Goal: Transaction & Acquisition: Purchase product/service

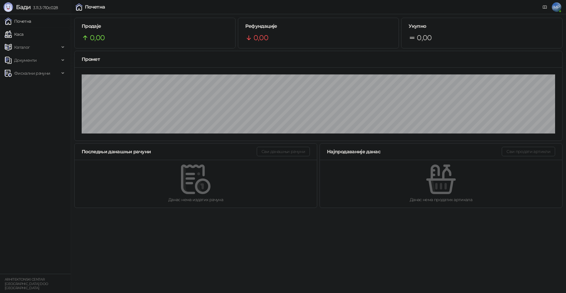
click at [23, 36] on link "Каса" at bounding box center [14, 34] width 19 height 12
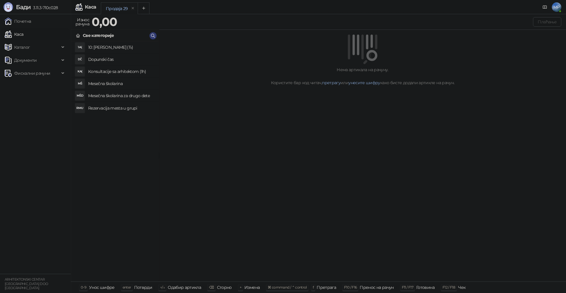
click at [129, 81] on h4 "Mesečna školarina" at bounding box center [121, 83] width 66 height 9
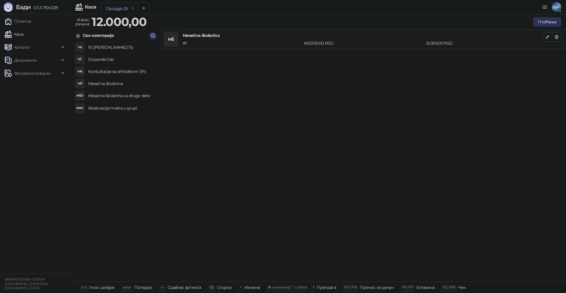
click at [547, 23] on button "Плаћање" at bounding box center [547, 21] width 28 height 9
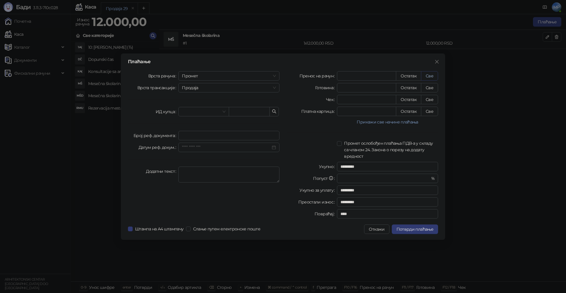
click at [429, 77] on button "Све" at bounding box center [429, 75] width 17 height 9
type input "*****"
type input "****"
click at [196, 75] on span "Промет" at bounding box center [229, 75] width 94 height 9
click at [198, 115] on div "[PERSON_NAME]" at bounding box center [229, 116] width 92 height 6
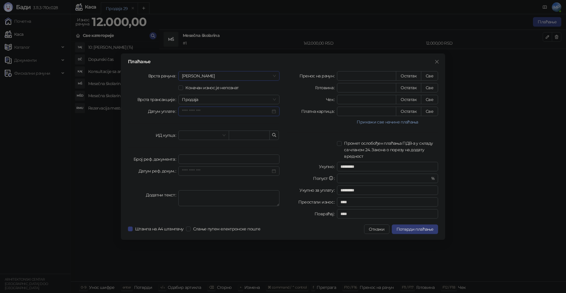
click at [212, 110] on input "Датум уплате" at bounding box center [226, 111] width 89 height 6
click at [232, 180] on div "26" at bounding box center [231, 179] width 7 height 7
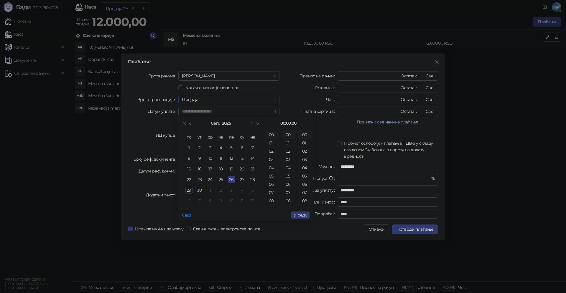
type input "**********"
click at [304, 213] on span "У реду" at bounding box center [301, 214] width 14 height 5
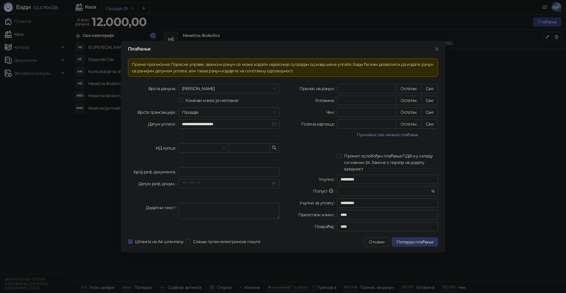
click at [413, 243] on span "Потврди плаћање" at bounding box center [415, 241] width 37 height 5
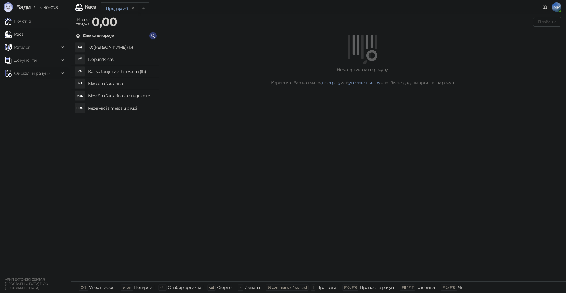
click at [28, 73] on span "Фискални рачуни" at bounding box center [32, 73] width 36 height 12
click at [39, 84] on link "Издати рачуни" at bounding box center [27, 86] width 40 height 12
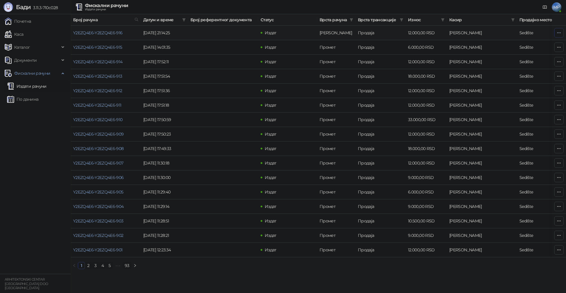
click at [561, 31] on icon "button" at bounding box center [559, 32] width 5 height 5
click at [507, 85] on span "Затвори аванс" at bounding box center [520, 82] width 78 height 6
type input "**********"
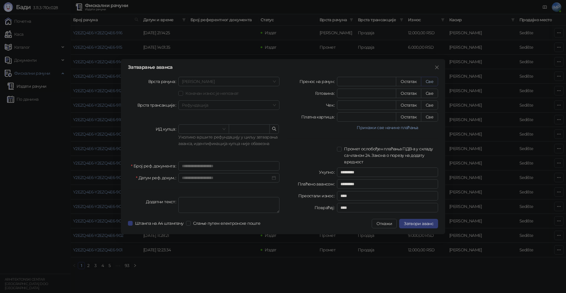
click at [432, 82] on button "Све" at bounding box center [429, 81] width 17 height 9
click at [423, 223] on span "Затвори аванс" at bounding box center [418, 223] width 29 height 5
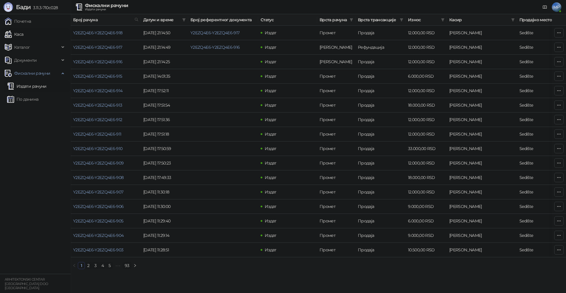
click at [19, 34] on link "Каса" at bounding box center [14, 34] width 19 height 12
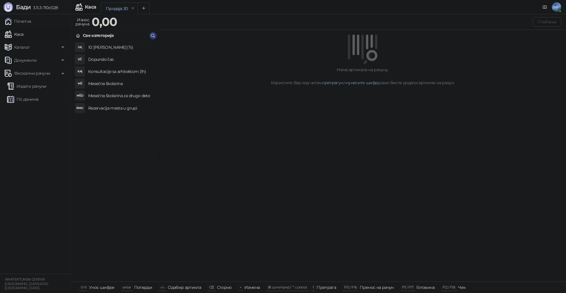
click at [114, 83] on h4 "Mesečna školarina" at bounding box center [121, 83] width 66 height 9
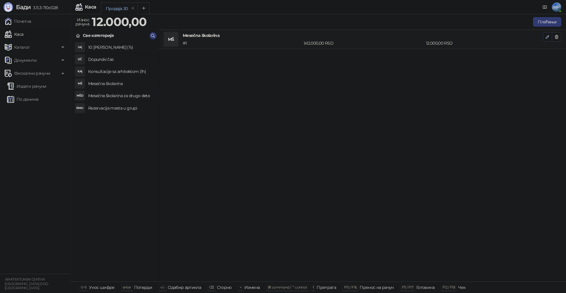
click at [546, 39] on icon "button" at bounding box center [547, 37] width 5 height 5
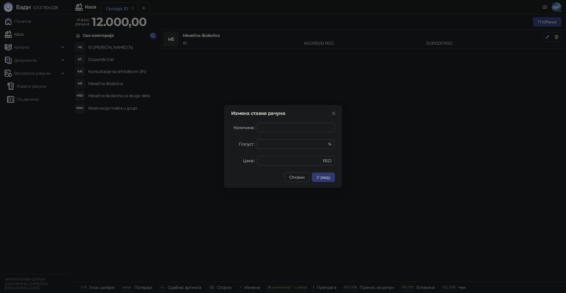
type input "***"
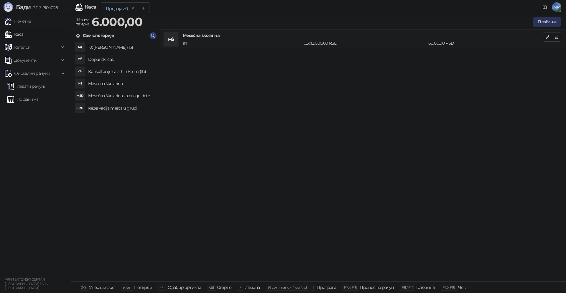
click at [554, 20] on button "Плаћање" at bounding box center [547, 21] width 28 height 9
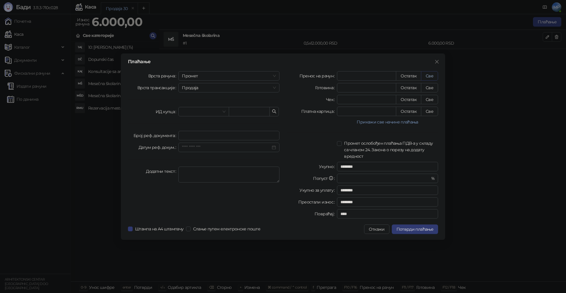
click at [436, 76] on button "Све" at bounding box center [429, 75] width 17 height 9
type input "****"
click at [223, 78] on span "Промет" at bounding box center [229, 75] width 94 height 9
click at [193, 118] on div "[PERSON_NAME]" at bounding box center [229, 116] width 92 height 6
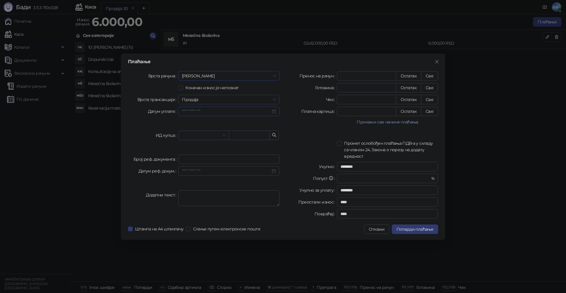
click at [217, 114] on input "Датум уплате" at bounding box center [226, 111] width 89 height 6
click at [231, 180] on div "26" at bounding box center [231, 179] width 7 height 7
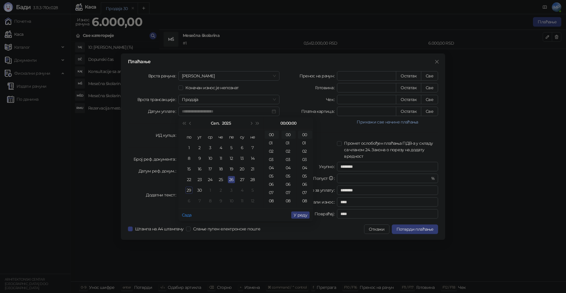
type input "**********"
click at [302, 216] on span "У реду" at bounding box center [301, 214] width 14 height 5
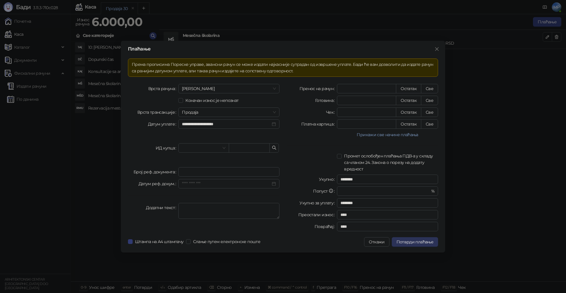
click at [429, 244] on span "Потврди плаћање" at bounding box center [415, 241] width 37 height 5
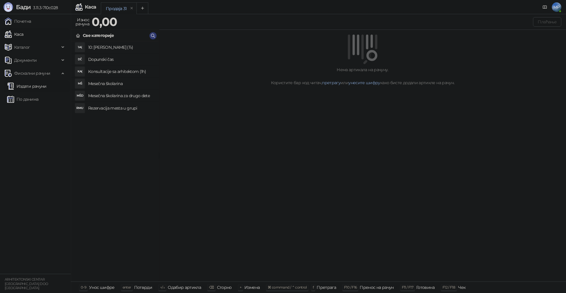
click at [36, 84] on link "Издати рачуни" at bounding box center [27, 86] width 40 height 12
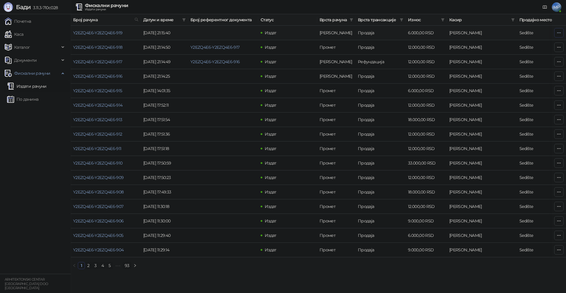
click at [558, 33] on icon "button" at bounding box center [559, 32] width 5 height 5
click at [506, 83] on span "Затвори аванс" at bounding box center [520, 82] width 78 height 6
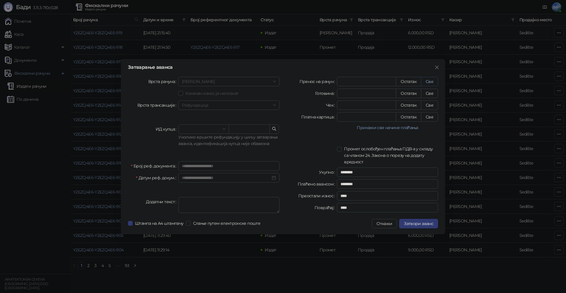
click at [433, 82] on button "Све" at bounding box center [429, 81] width 17 height 9
click at [428, 224] on span "Затвори аванс" at bounding box center [418, 223] width 29 height 5
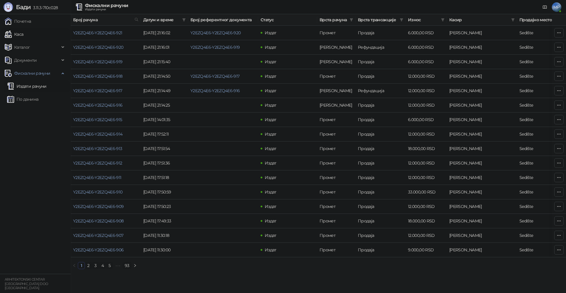
click at [23, 33] on link "Каса" at bounding box center [14, 34] width 19 height 12
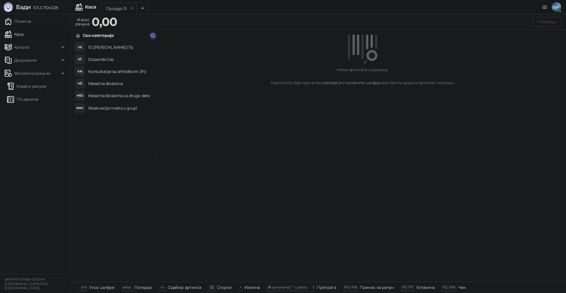
click at [134, 85] on h4 "Mesečna školarina" at bounding box center [121, 83] width 66 height 9
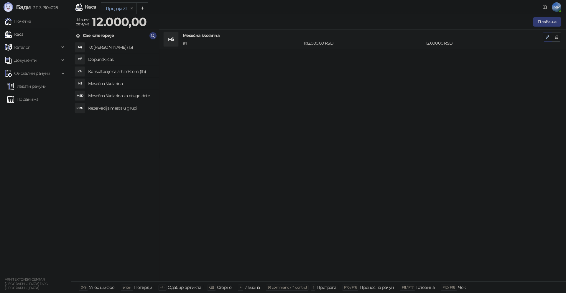
click at [548, 37] on icon "button" at bounding box center [547, 36] width 3 height 3
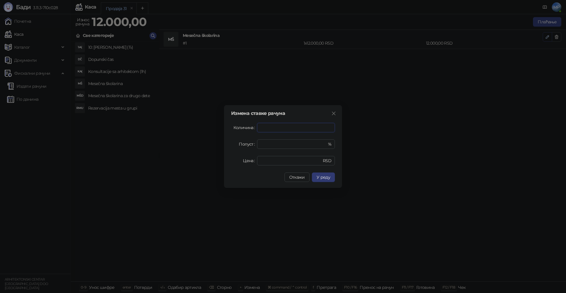
type input "***"
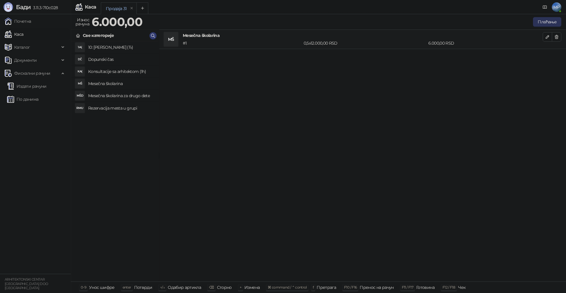
click at [539, 19] on button "Плаћање" at bounding box center [547, 21] width 28 height 9
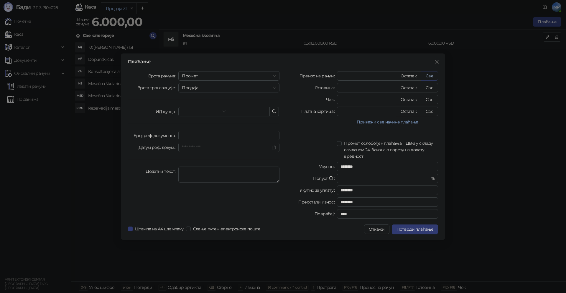
click at [427, 73] on button "Све" at bounding box center [429, 75] width 17 height 9
type input "****"
click at [207, 76] on span "Промет" at bounding box center [229, 75] width 94 height 9
click at [193, 116] on div "[PERSON_NAME]" at bounding box center [229, 116] width 92 height 6
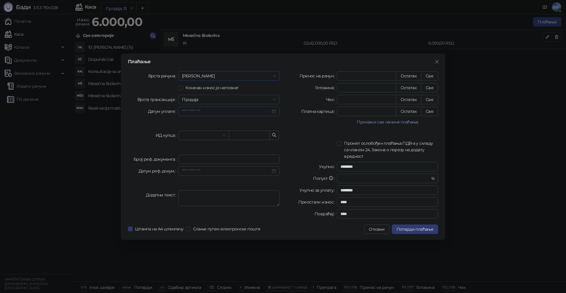
click at [208, 114] on input "Датум уплате" at bounding box center [226, 111] width 89 height 6
click at [232, 178] on div "26" at bounding box center [231, 179] width 7 height 7
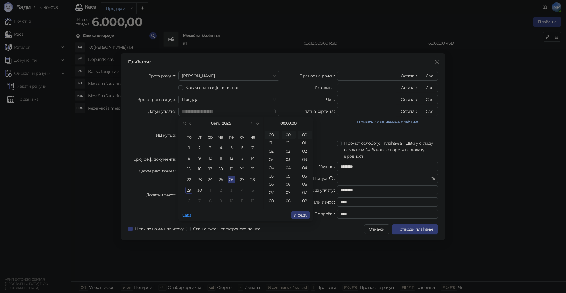
type input "**********"
click at [307, 216] on span "У реду" at bounding box center [301, 214] width 14 height 5
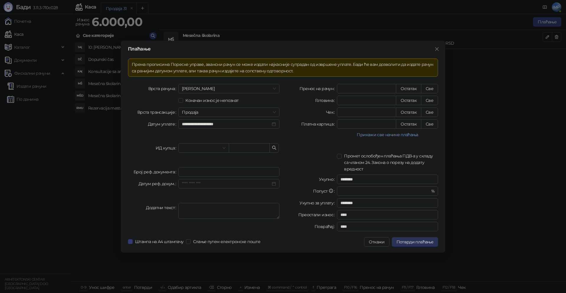
click at [420, 242] on span "Потврди плаћање" at bounding box center [415, 241] width 37 height 5
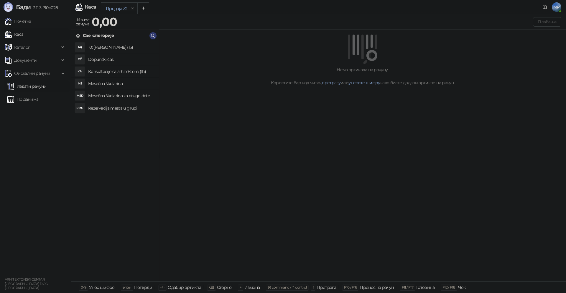
click at [31, 88] on link "Издати рачуни" at bounding box center [27, 86] width 40 height 12
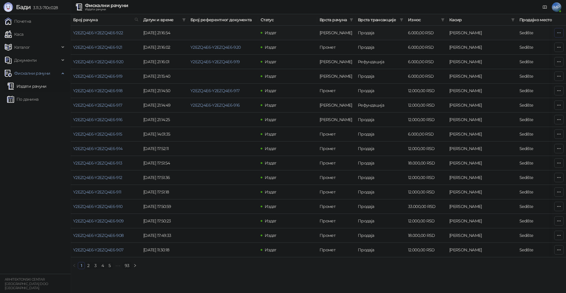
click at [559, 32] on icon "button" at bounding box center [559, 32] width 3 height 0
click at [501, 83] on span "Затвори аванс" at bounding box center [520, 82] width 78 height 6
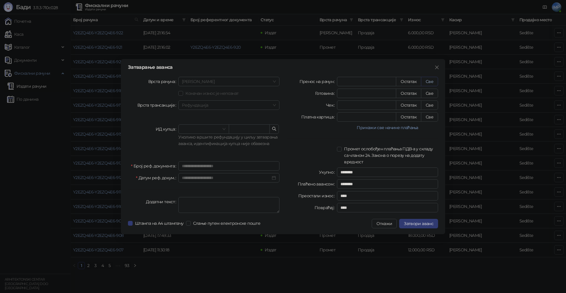
click at [430, 82] on button "Све" at bounding box center [429, 81] width 17 height 9
click at [422, 222] on span "Затвори аванс" at bounding box center [418, 223] width 29 height 5
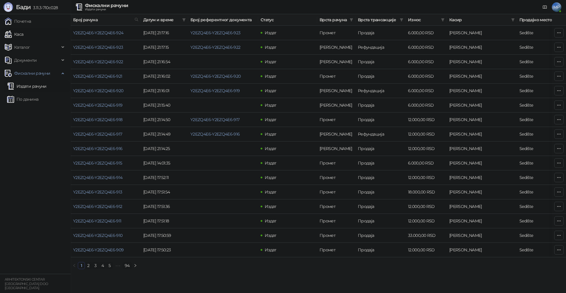
click at [18, 33] on link "Каса" at bounding box center [14, 34] width 19 height 12
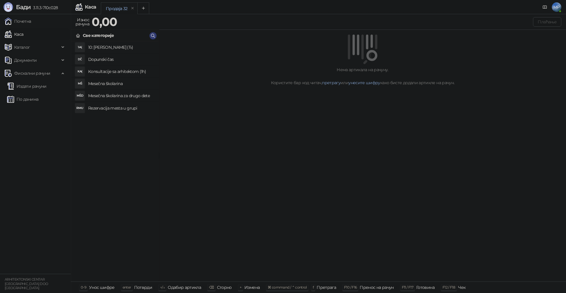
click at [108, 82] on h4 "Mesečna školarina" at bounding box center [121, 83] width 66 height 9
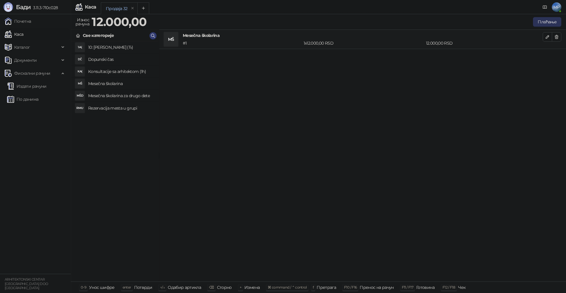
click at [554, 20] on button "Плаћање" at bounding box center [547, 21] width 28 height 9
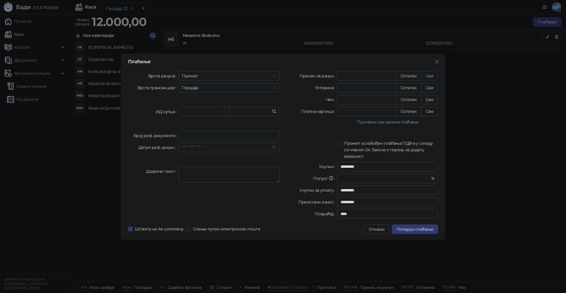
click at [432, 75] on button "Све" at bounding box center [429, 75] width 17 height 9
type input "*****"
type input "****"
click at [226, 78] on span "Промет" at bounding box center [229, 75] width 94 height 9
click at [191, 116] on div "[PERSON_NAME]" at bounding box center [229, 116] width 92 height 6
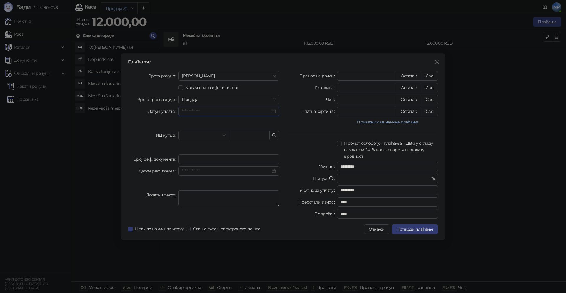
click at [209, 109] on input "Датум уплате" at bounding box center [226, 111] width 89 height 6
click at [232, 179] on div "26" at bounding box center [231, 179] width 7 height 7
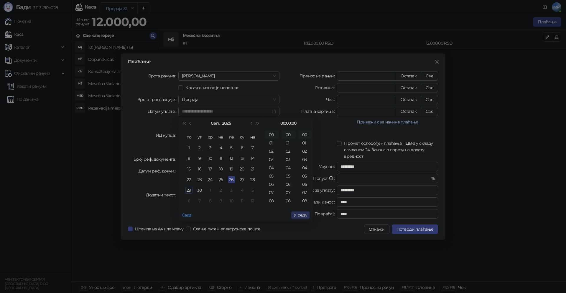
type input "**********"
click at [299, 214] on span "У реду" at bounding box center [301, 214] width 14 height 5
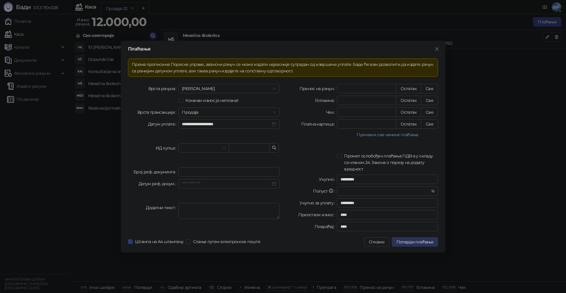
click at [425, 242] on span "Потврди плаћање" at bounding box center [415, 241] width 37 height 5
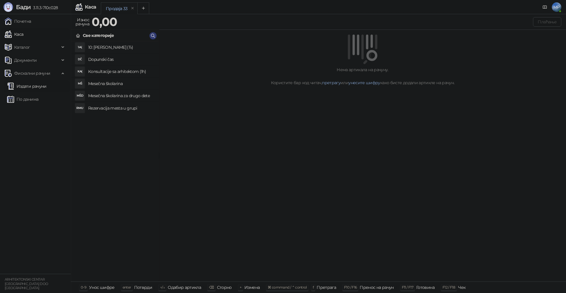
click at [39, 87] on link "Издати рачуни" at bounding box center [27, 86] width 40 height 12
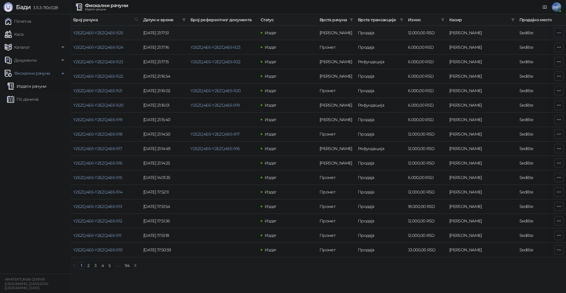
click at [560, 32] on icon "button" at bounding box center [559, 32] width 5 height 5
click at [502, 83] on span "Затвори аванс" at bounding box center [520, 82] width 78 height 6
type input "**********"
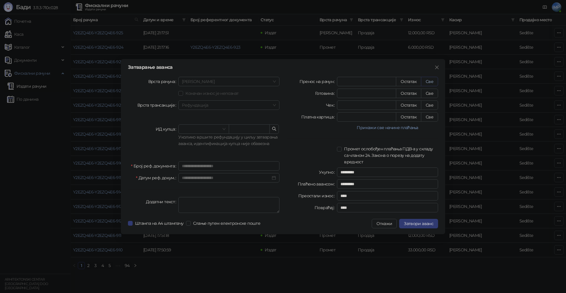
click at [432, 80] on button "Све" at bounding box center [429, 81] width 17 height 9
click at [420, 221] on span "Затвори аванс" at bounding box center [418, 223] width 29 height 5
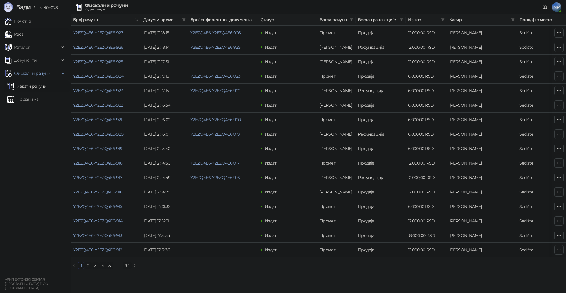
click at [23, 32] on link "Каса" at bounding box center [14, 34] width 19 height 12
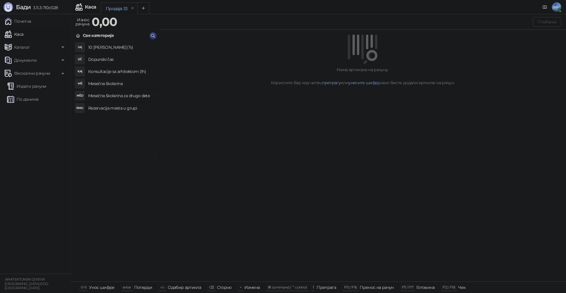
click at [115, 84] on h4 "Mesečna školarina" at bounding box center [121, 83] width 66 height 9
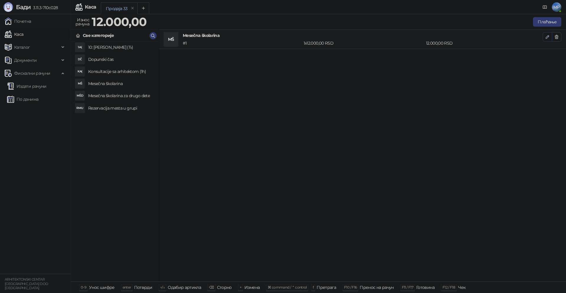
click at [547, 37] on icon "button" at bounding box center [547, 36] width 3 height 3
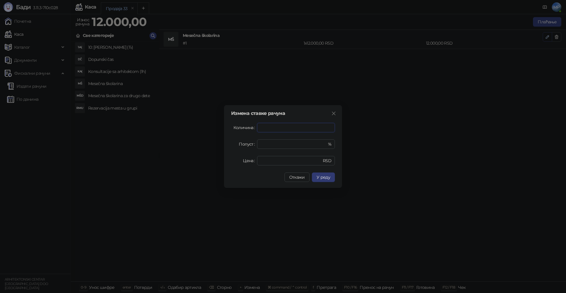
type input "****"
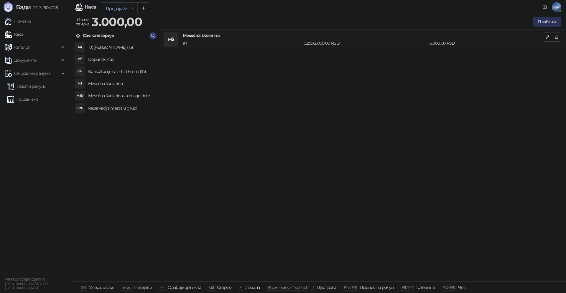
click at [549, 22] on button "Плаћање" at bounding box center [547, 21] width 28 height 9
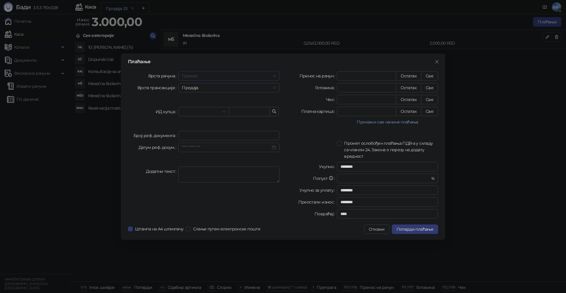
click at [228, 76] on span "Промет" at bounding box center [229, 75] width 94 height 9
click at [191, 116] on div "[PERSON_NAME]" at bounding box center [229, 116] width 92 height 6
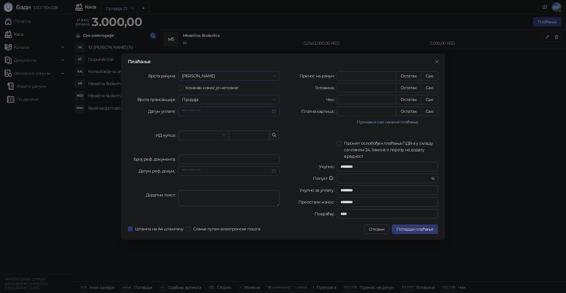
click at [212, 111] on input "Датум уплате" at bounding box center [226, 111] width 89 height 6
click at [243, 178] on div "27" at bounding box center [242, 179] width 7 height 7
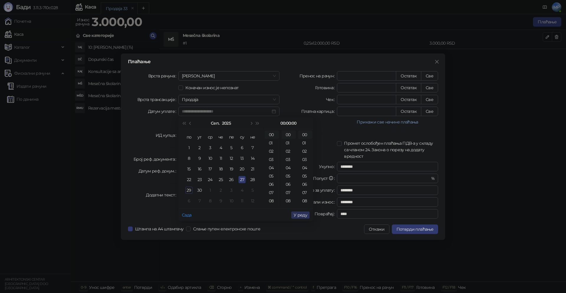
type input "**********"
click at [304, 216] on span "У реду" at bounding box center [301, 214] width 14 height 5
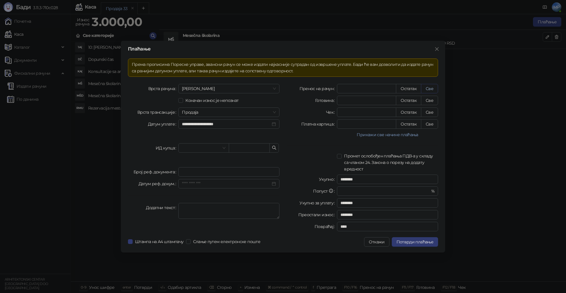
click at [431, 89] on button "Све" at bounding box center [429, 88] width 17 height 9
type input "****"
click at [419, 243] on span "Потврди плаћање" at bounding box center [415, 241] width 37 height 5
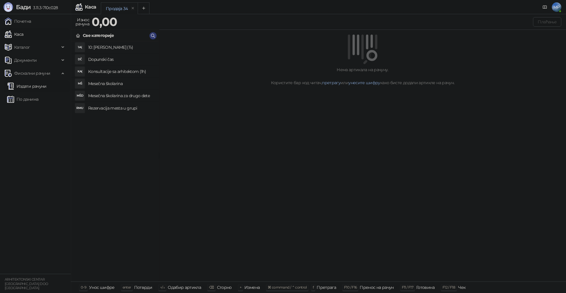
click at [32, 85] on link "Издати рачуни" at bounding box center [27, 86] width 40 height 12
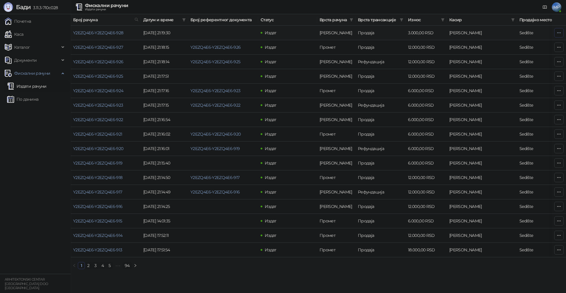
click at [560, 33] on icon "button" at bounding box center [559, 32] width 5 height 5
click at [502, 82] on span "Затвори аванс" at bounding box center [520, 82] width 78 height 6
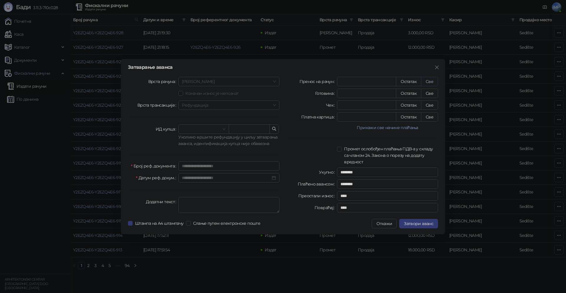
click at [432, 81] on button "Све" at bounding box center [429, 81] width 17 height 9
click at [415, 224] on span "Затвори аванс" at bounding box center [418, 223] width 29 height 5
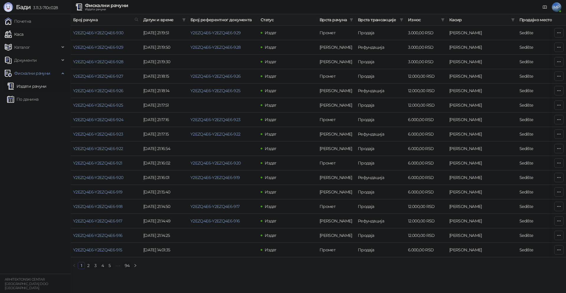
click at [10, 34] on img at bounding box center [8, 34] width 7 height 7
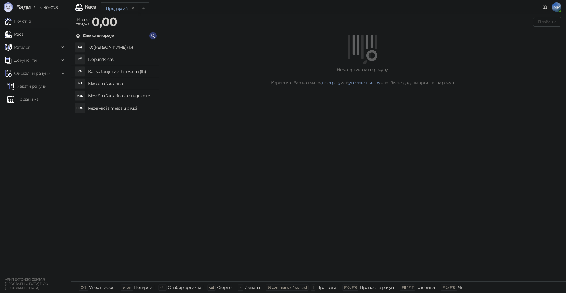
click at [105, 84] on h4 "Mesečna školarina" at bounding box center [121, 83] width 66 height 9
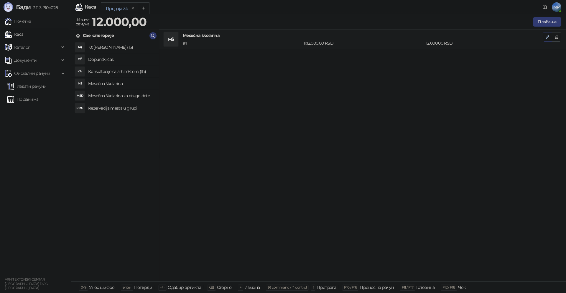
click at [547, 38] on icon "button" at bounding box center [547, 37] width 5 height 5
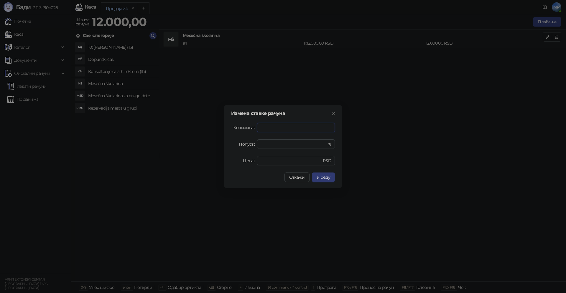
type input "****"
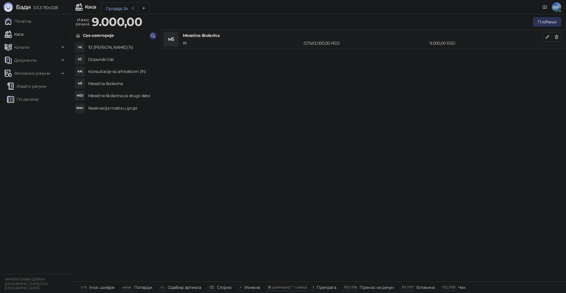
click at [545, 22] on button "Плаћање" at bounding box center [547, 21] width 28 height 9
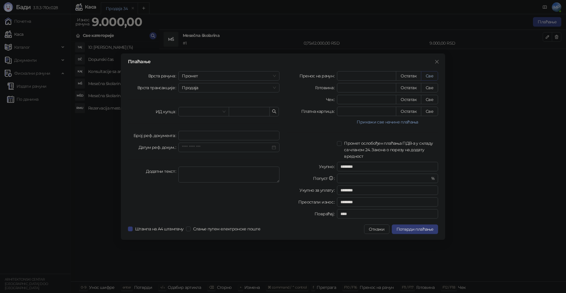
click at [424, 78] on button "Све" at bounding box center [429, 75] width 17 height 9
type input "****"
click at [205, 73] on span "Промет" at bounding box center [229, 75] width 94 height 9
click at [197, 117] on div "[PERSON_NAME]" at bounding box center [229, 116] width 92 height 6
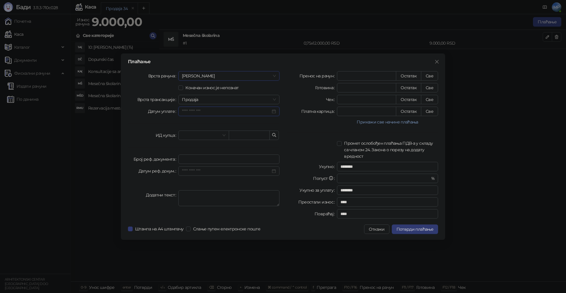
click at [195, 112] on input "Датум уплате" at bounding box center [226, 111] width 89 height 6
click at [242, 179] on div "27" at bounding box center [242, 179] width 7 height 7
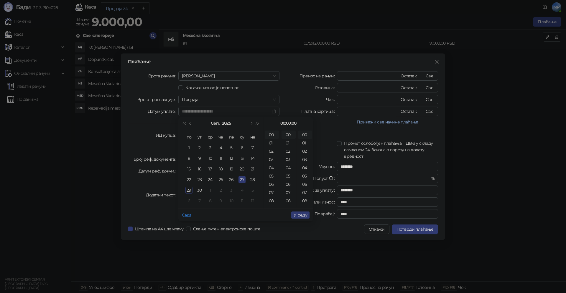
type input "**********"
click at [301, 216] on span "У реду" at bounding box center [301, 214] width 14 height 5
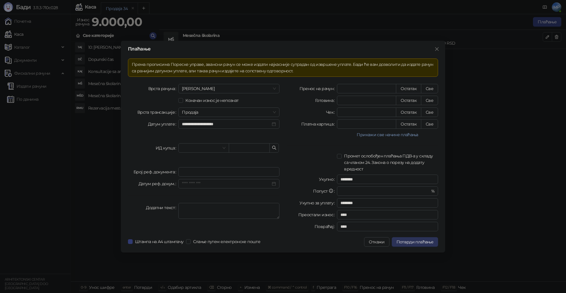
click at [413, 240] on span "Потврди плаћање" at bounding box center [415, 241] width 37 height 5
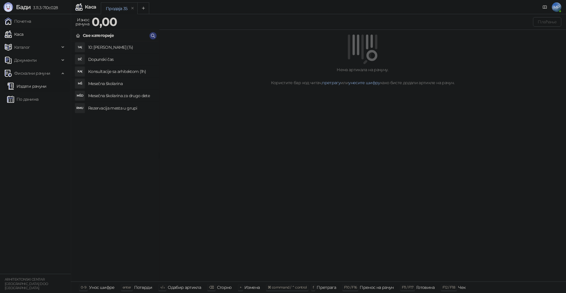
click at [29, 87] on link "Издати рачуни" at bounding box center [27, 86] width 40 height 12
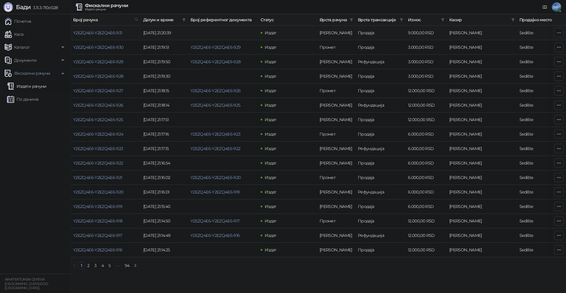
click at [559, 33] on icon "button" at bounding box center [559, 32] width 5 height 5
click at [504, 83] on span "Затвори аванс" at bounding box center [520, 82] width 78 height 6
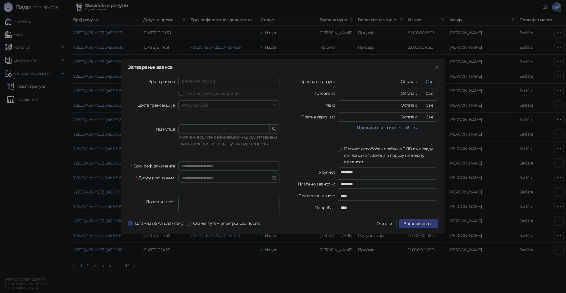
click at [430, 83] on button "Све" at bounding box center [429, 81] width 17 height 9
click at [429, 224] on span "Затвори аванс" at bounding box center [418, 223] width 29 height 5
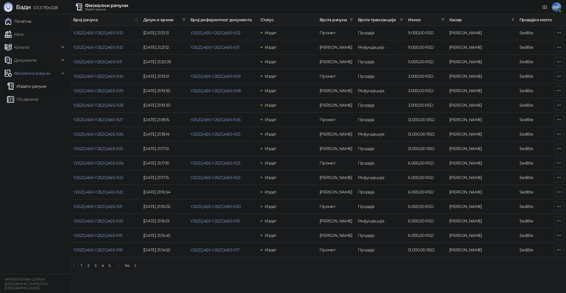
click at [26, 22] on link "Почетна" at bounding box center [18, 21] width 27 height 12
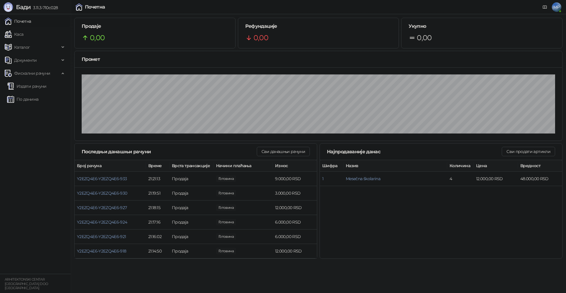
click at [27, 21] on link "Почетна" at bounding box center [18, 21] width 27 height 12
click at [17, 34] on link "Каса" at bounding box center [14, 34] width 19 height 12
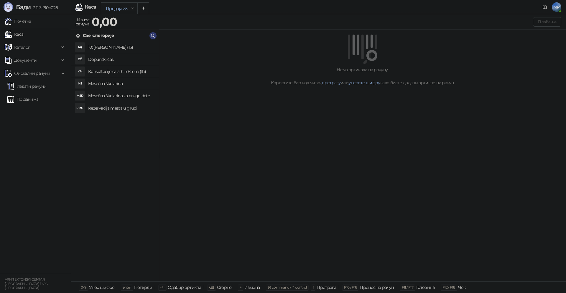
click at [109, 82] on h4 "Mesečna školarina" at bounding box center [121, 83] width 66 height 9
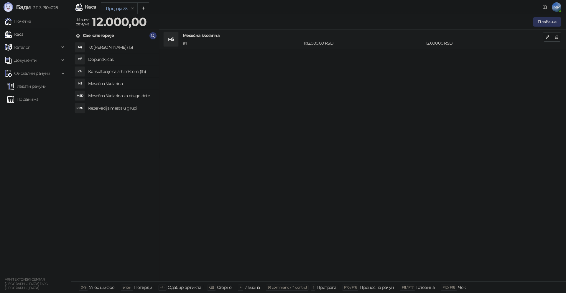
click at [543, 22] on button "Плаћање" at bounding box center [547, 21] width 28 height 9
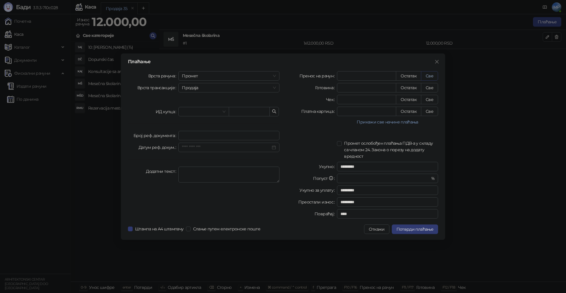
click at [431, 75] on button "Све" at bounding box center [429, 75] width 17 height 9
type input "*****"
type input "****"
click at [417, 227] on span "Потврди плаћање" at bounding box center [415, 228] width 37 height 5
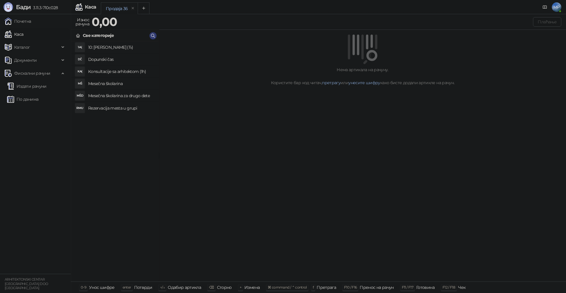
click at [101, 83] on h4 "Mesečna školarina" at bounding box center [121, 83] width 66 height 9
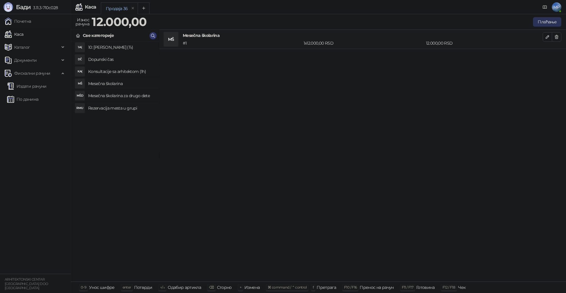
click at [543, 21] on button "Плаћање" at bounding box center [547, 21] width 28 height 9
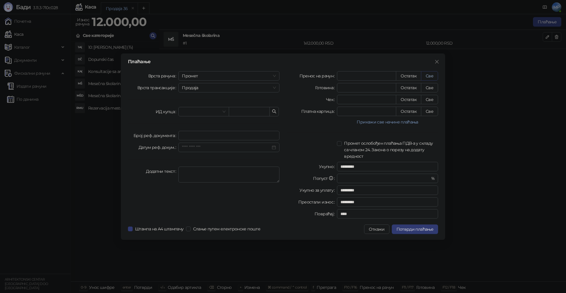
click at [431, 75] on button "Све" at bounding box center [429, 75] width 17 height 9
type input "*****"
type input "****"
click at [427, 227] on span "Потврди плаћање" at bounding box center [415, 228] width 37 height 5
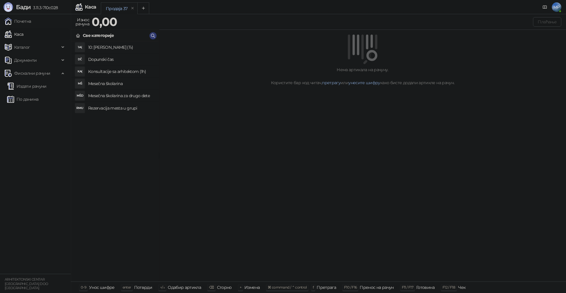
click at [110, 85] on h4 "Mesečna školarina" at bounding box center [121, 83] width 66 height 9
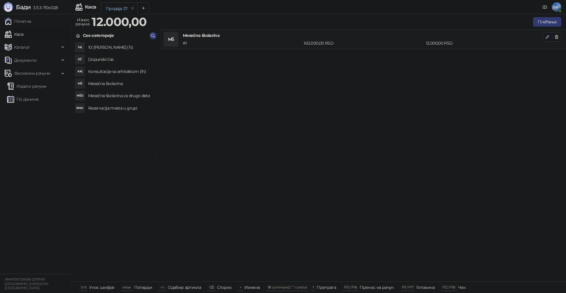
click at [546, 37] on icon "button" at bounding box center [547, 36] width 3 height 3
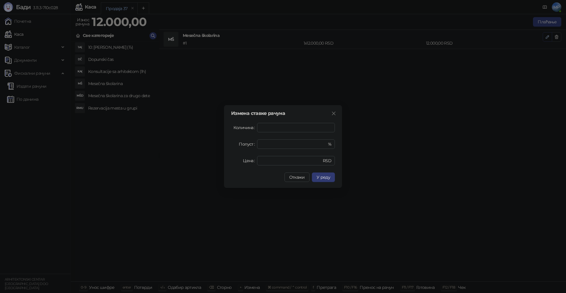
type input "****"
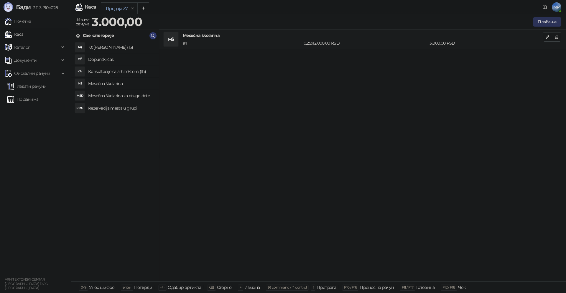
click at [555, 19] on button "Плаћање" at bounding box center [547, 21] width 28 height 9
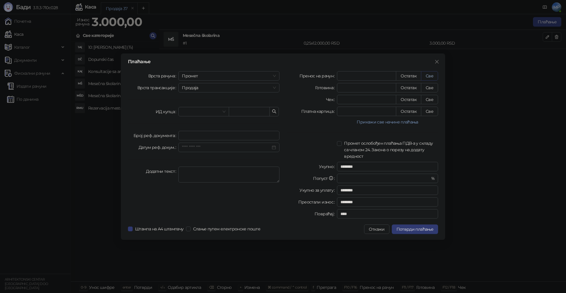
click at [433, 75] on button "Све" at bounding box center [429, 75] width 17 height 9
type input "****"
click at [415, 230] on span "Потврди плаћање" at bounding box center [415, 228] width 37 height 5
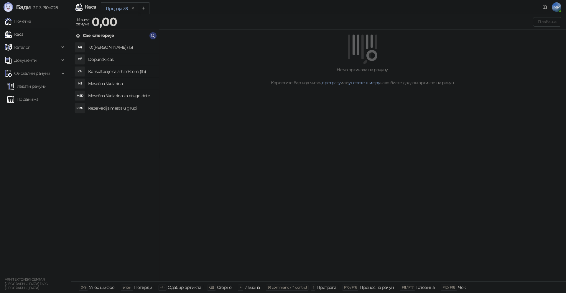
click at [109, 83] on h4 "Mesečna školarina" at bounding box center [121, 83] width 66 height 9
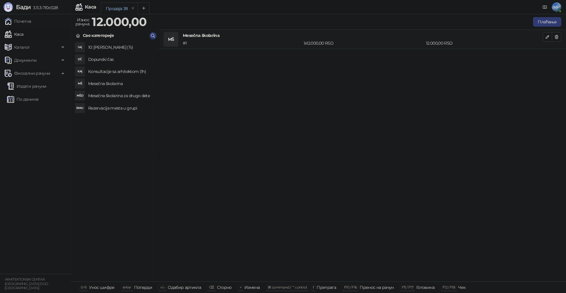
click at [114, 96] on h4 "Mesečna školarina za drugo dete" at bounding box center [121, 95] width 66 height 9
click at [546, 21] on button "Плаћање" at bounding box center [547, 21] width 28 height 9
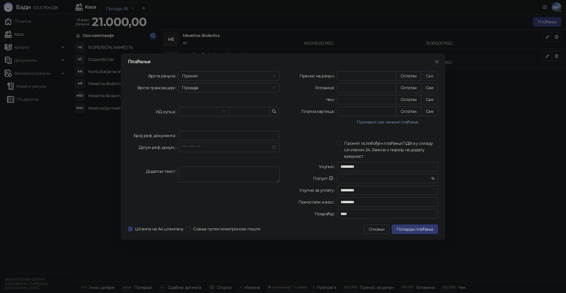
click at [428, 75] on button "Све" at bounding box center [429, 75] width 17 height 9
type input "*****"
type input "****"
click at [415, 231] on button "Потврди плаћање" at bounding box center [415, 228] width 46 height 9
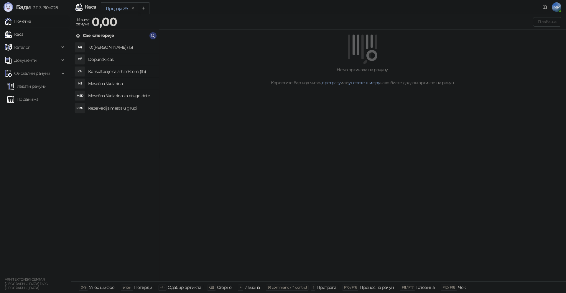
click at [31, 23] on link "Почетна" at bounding box center [18, 21] width 27 height 12
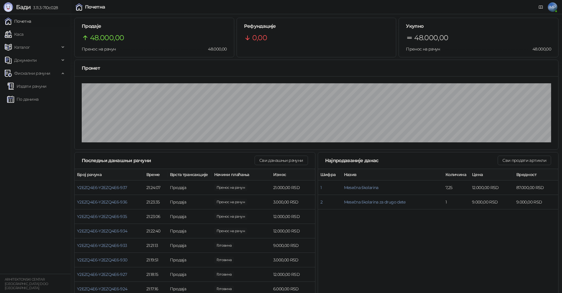
click at [31, 18] on link "Почетна" at bounding box center [18, 21] width 27 height 12
click at [22, 44] on span "Каталог" at bounding box center [22, 47] width 16 height 12
click at [23, 39] on link "Каса" at bounding box center [14, 34] width 19 height 12
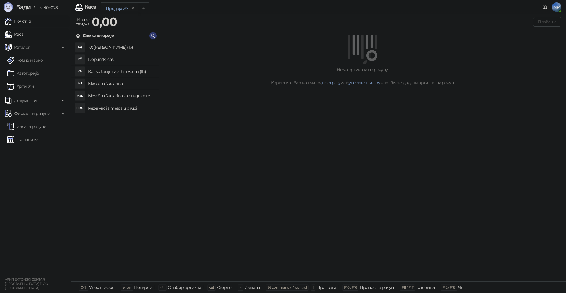
click at [28, 18] on link "Почетна" at bounding box center [18, 21] width 27 height 12
